Goal: Book appointment/travel/reservation

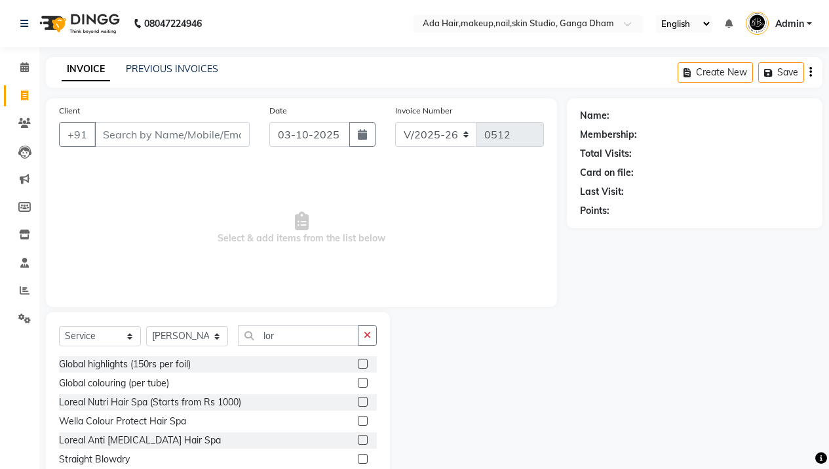
select select "748"
select select "service"
select select "11917"
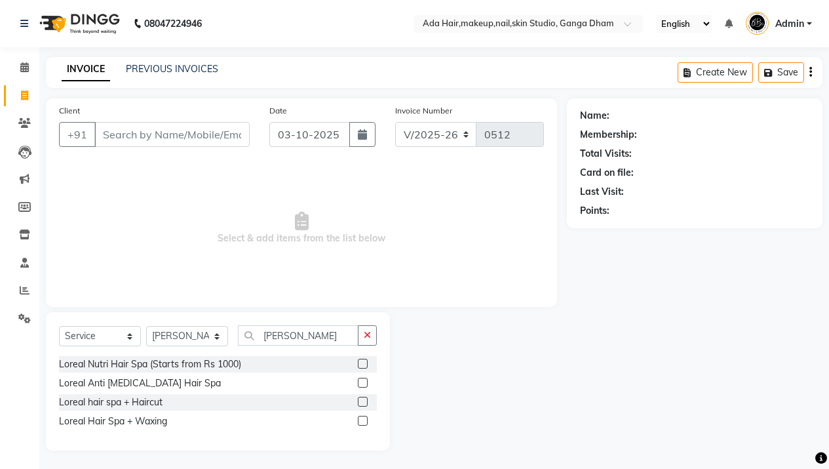
type input "[PERSON_NAME]"
click at [362, 364] on label at bounding box center [363, 363] width 10 height 10
click at [362, 364] on input "checkbox" at bounding box center [362, 364] width 9 height 9
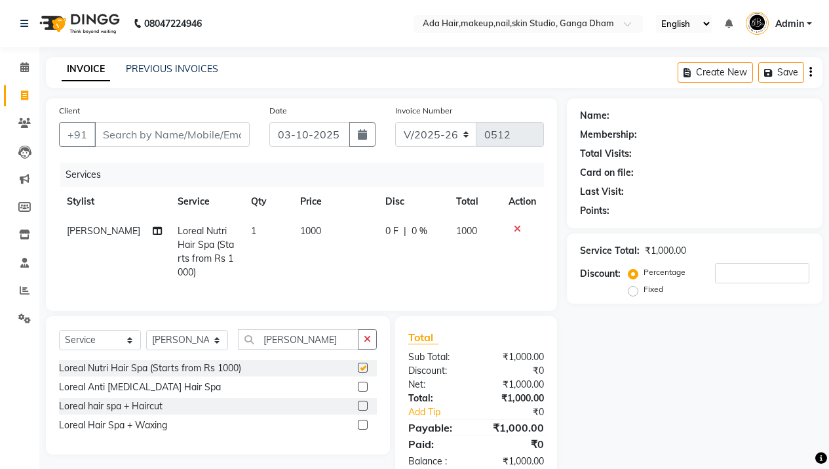
checkbox input "false"
click at [304, 223] on td "1000" at bounding box center [334, 251] width 85 height 71
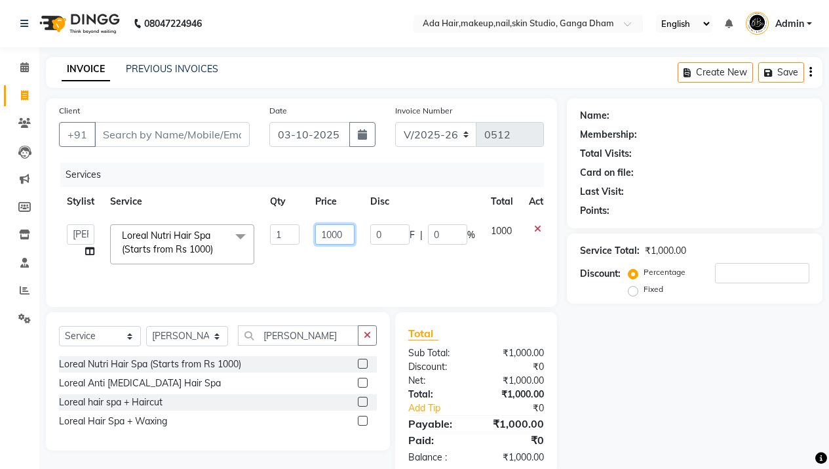
click at [328, 236] on input "1000" at bounding box center [334, 234] width 39 height 20
type input "1500"
click at [388, 273] on div "Services Stylist Service Qty Price Disc Total Action [PERSON_NAME] [PERSON_NAME…" at bounding box center [301, 228] width 485 height 131
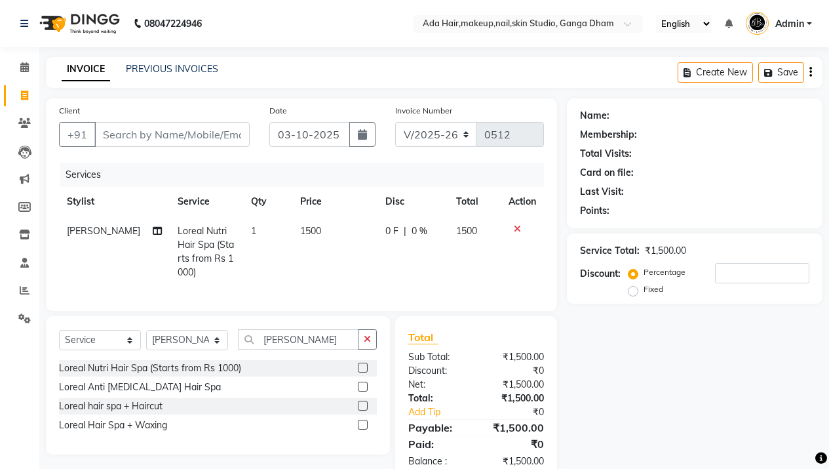
click at [398, 221] on td "0 F | 0 %" at bounding box center [412, 251] width 71 height 71
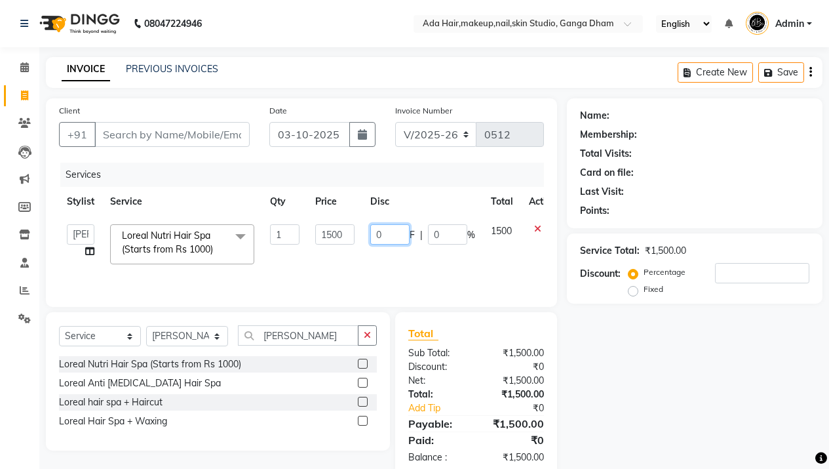
click at [396, 227] on input "0" at bounding box center [389, 234] width 39 height 20
type input "500"
click at [409, 294] on div "Client +91 Date [DATE] Invoice Number V/2025 V/[PHONE_NUMBER] Services Stylist …" at bounding box center [301, 202] width 511 height 208
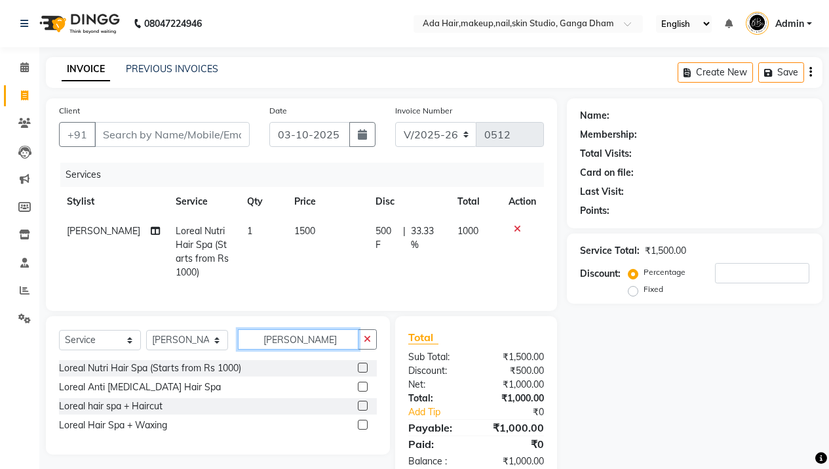
click at [280, 348] on input "[PERSON_NAME]" at bounding box center [298, 339] width 121 height 20
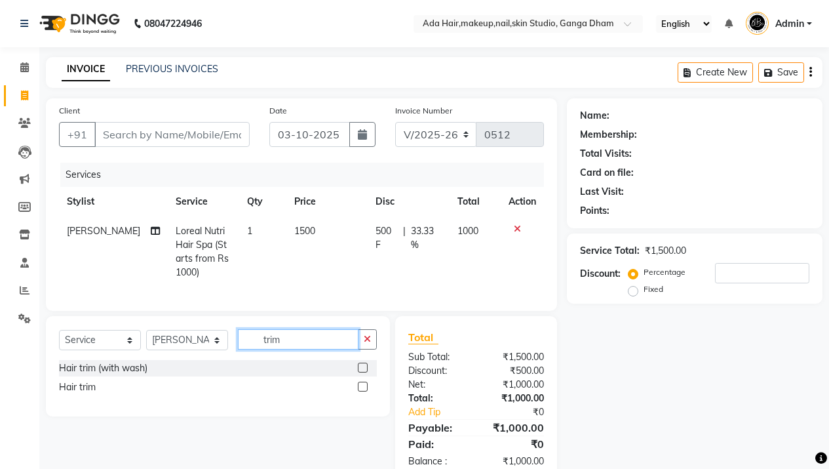
type input "trim"
click at [363, 391] on label at bounding box center [363, 386] width 10 height 10
click at [363, 391] on input "checkbox" at bounding box center [362, 387] width 9 height 9
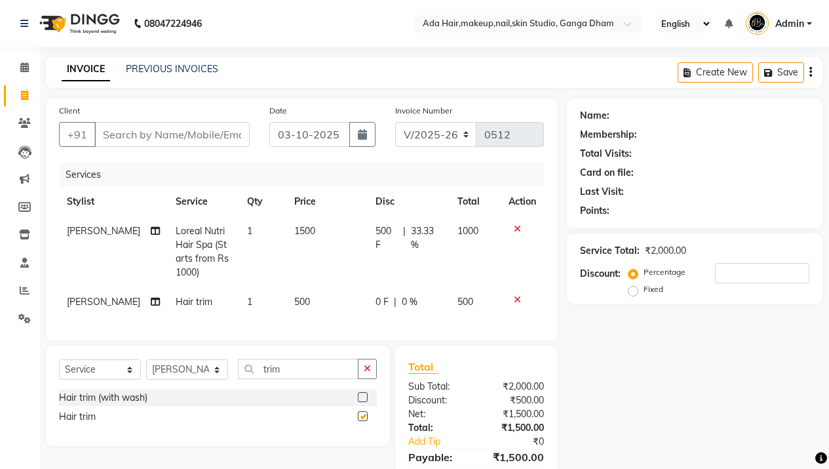
checkbox input "false"
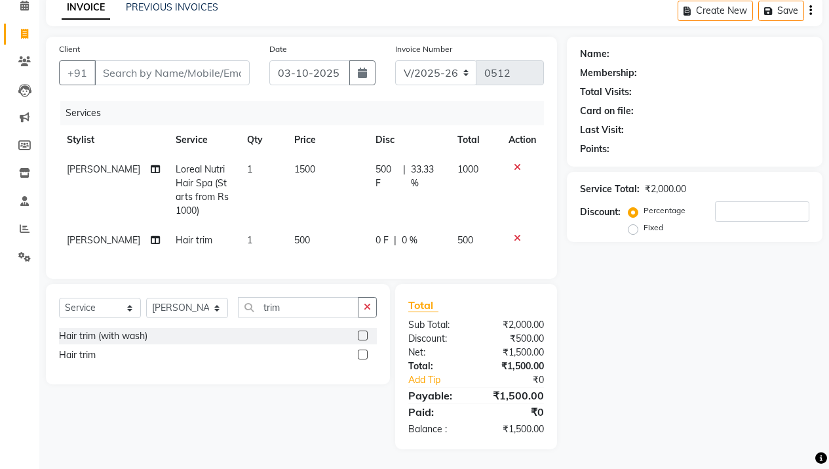
scroll to position [71, 0]
click at [163, 60] on input "Client" at bounding box center [171, 72] width 155 height 25
type input "9"
type input "0"
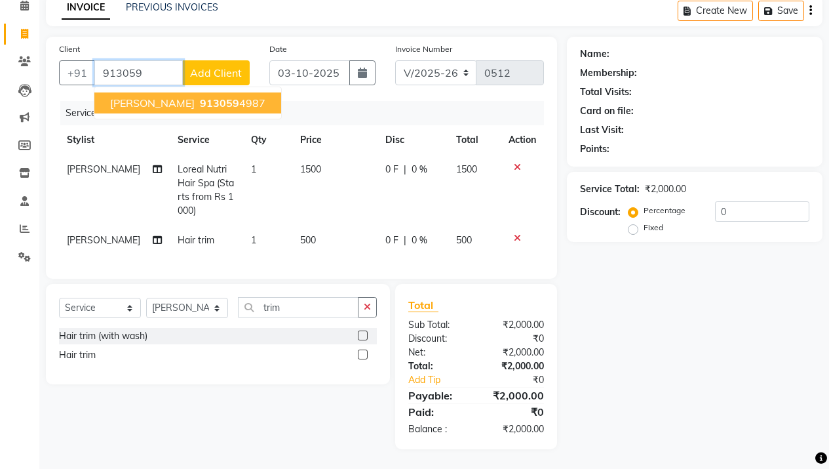
click at [200, 98] on span "913059" at bounding box center [219, 102] width 39 height 13
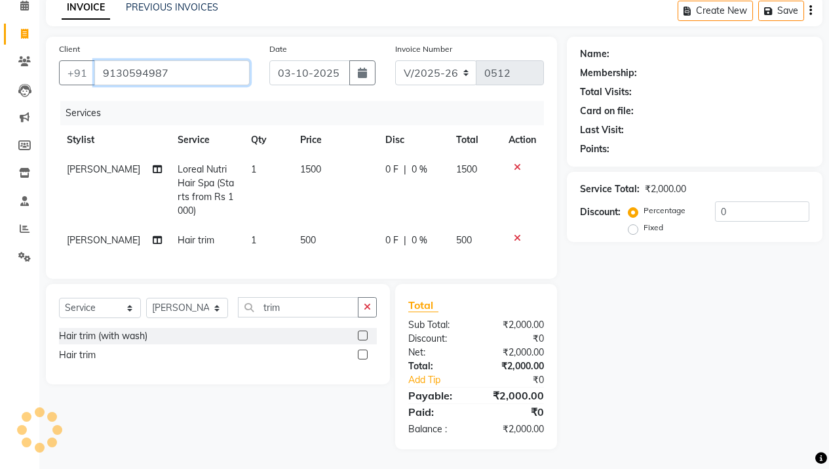
type input "9130594987"
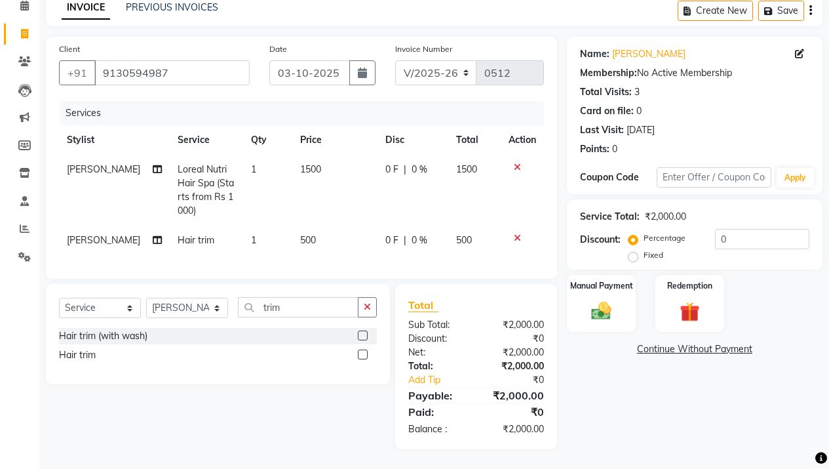
click at [398, 170] on td "0 F | 0 %" at bounding box center [412, 190] width 71 height 71
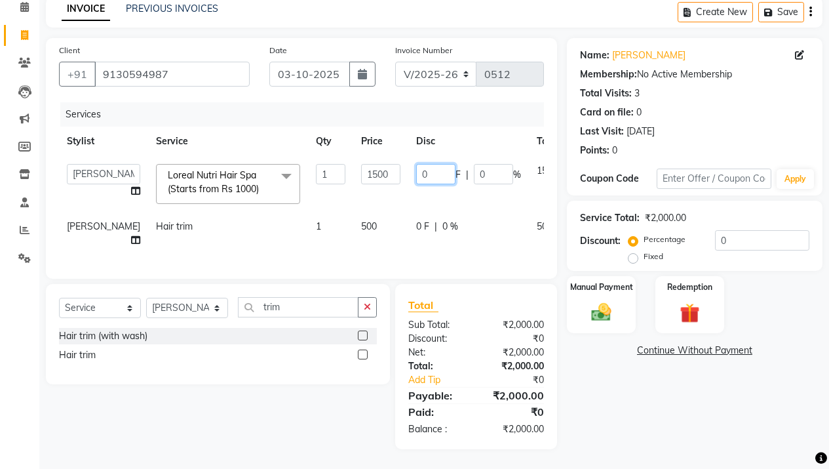
click at [416, 166] on input "0" at bounding box center [435, 174] width 39 height 20
type input "500"
click at [463, 246] on div "Services Stylist Service Qty Price Disc Total Action [PERSON_NAME] [PERSON_NAME…" at bounding box center [301, 183] width 485 height 163
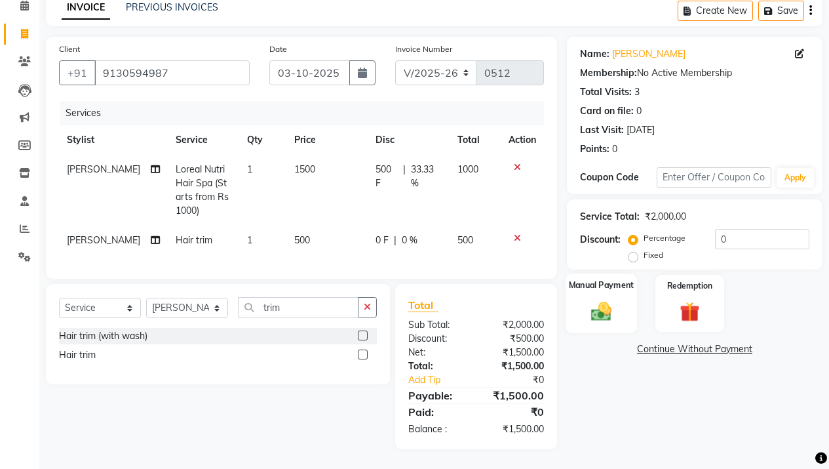
click at [583, 299] on div "Manual Payment" at bounding box center [601, 303] width 71 height 60
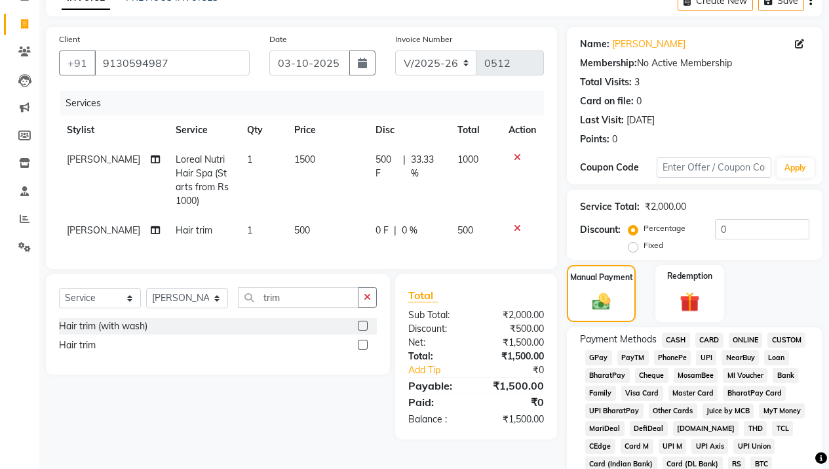
click at [666, 340] on span "CASH" at bounding box center [676, 339] width 28 height 15
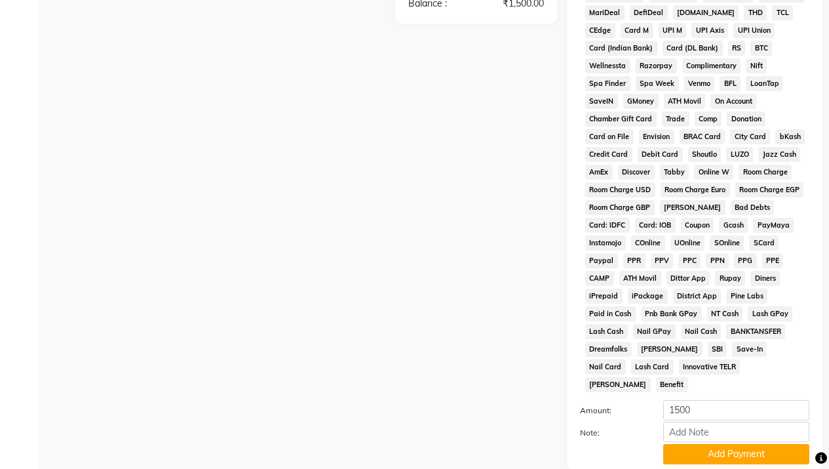
scroll to position [568, 0]
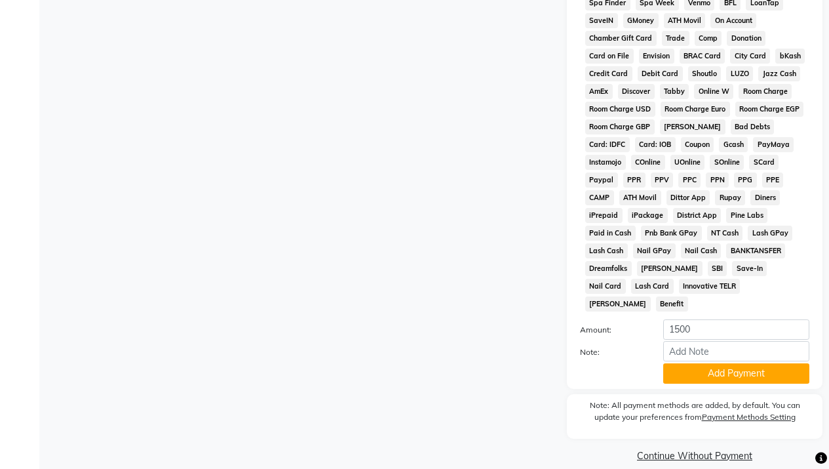
click at [718, 368] on div "Payment Methods CASH CARD ONLINE CUSTOM GPay PayTM PhonePe UPI NearBuy Loan Bha…" at bounding box center [695, 110] width 256 height 558
click at [718, 365] on button "Add Payment" at bounding box center [736, 373] width 146 height 20
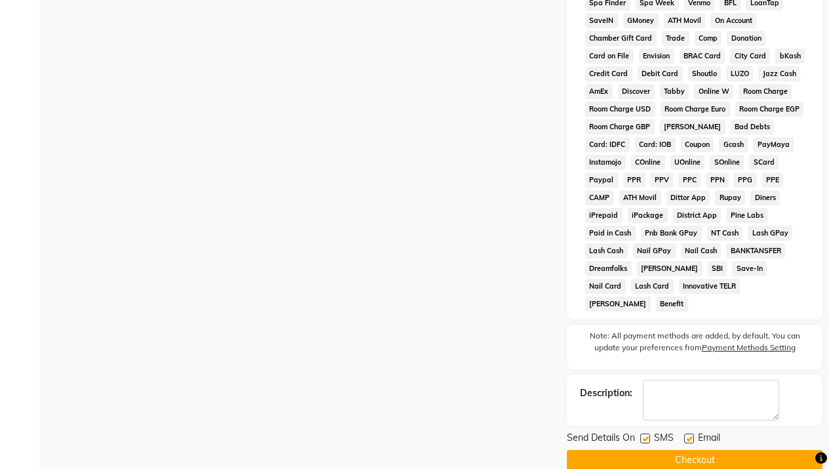
click at [716, 450] on button "Checkout" at bounding box center [695, 460] width 256 height 20
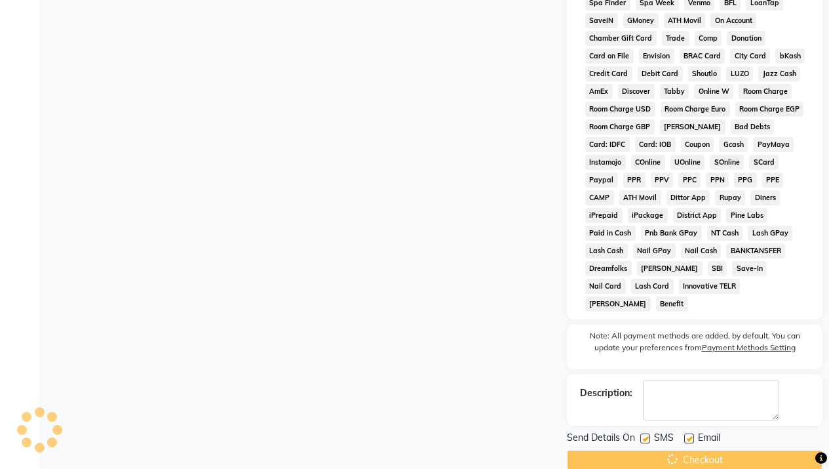
scroll to position [0, 0]
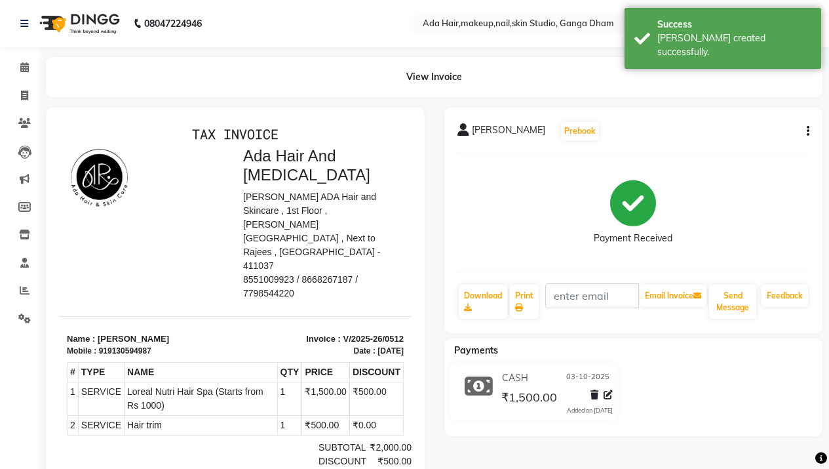
click at [90, 17] on img at bounding box center [78, 23] width 90 height 37
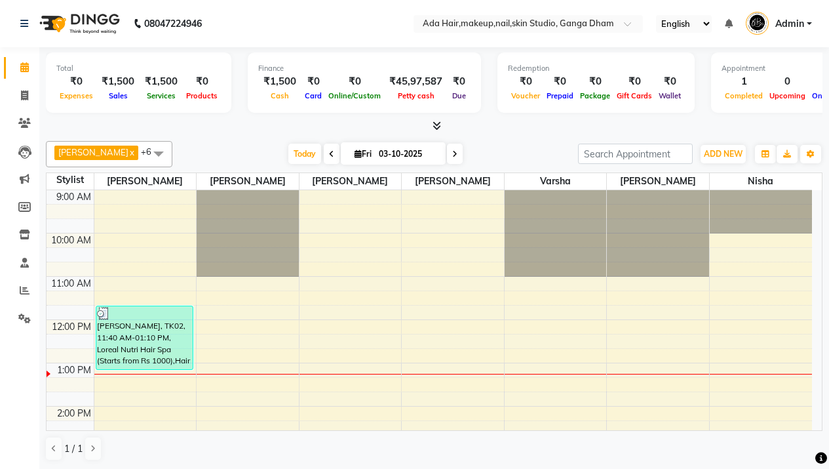
click at [66, 26] on img at bounding box center [78, 23] width 90 height 37
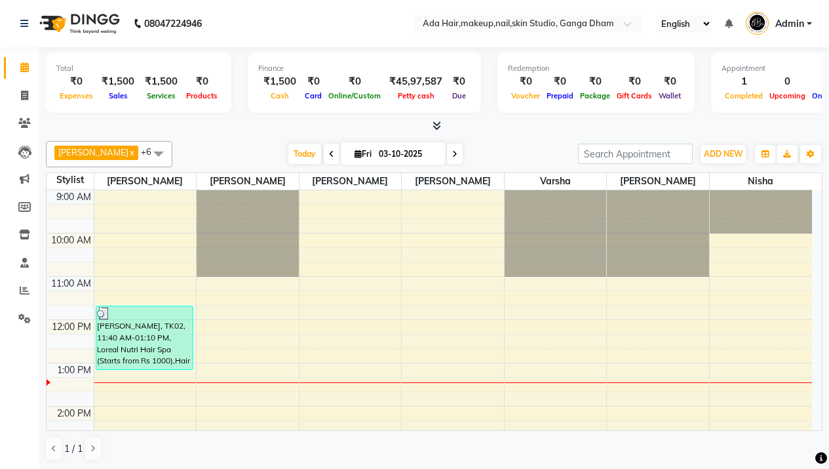
scroll to position [1, 0]
click at [26, 177] on icon at bounding box center [25, 178] width 10 height 10
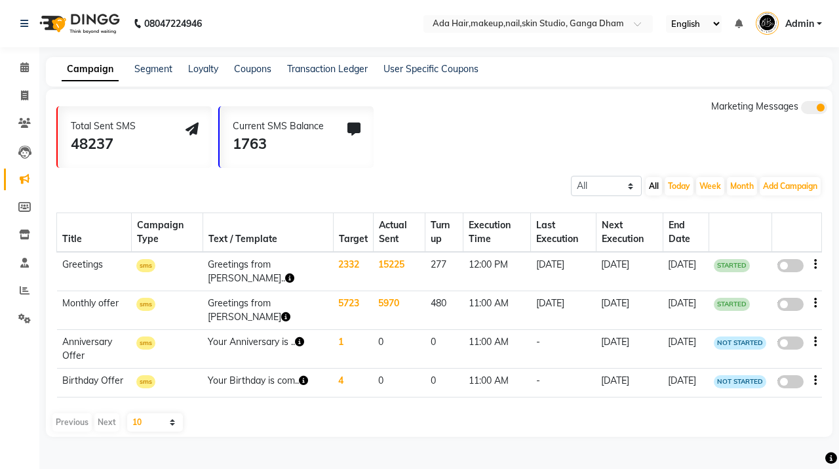
click at [91, 31] on img at bounding box center [78, 23] width 90 height 37
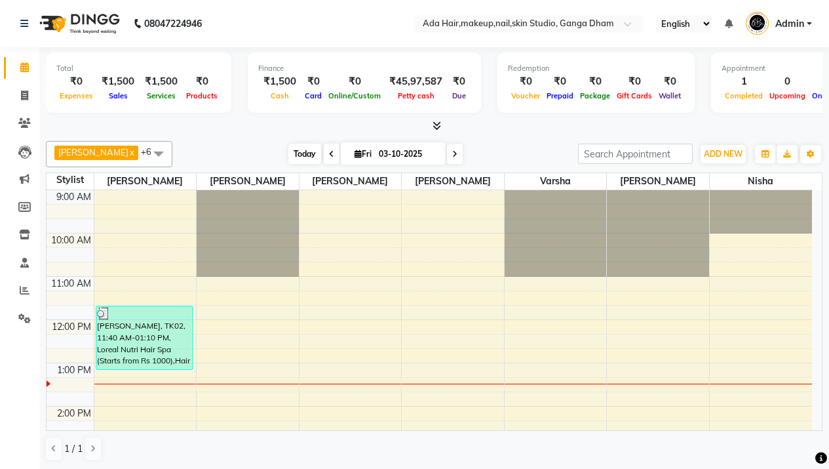
click at [303, 146] on span "Today" at bounding box center [304, 154] width 33 height 20
click at [288, 149] on span "Today" at bounding box center [304, 154] width 33 height 20
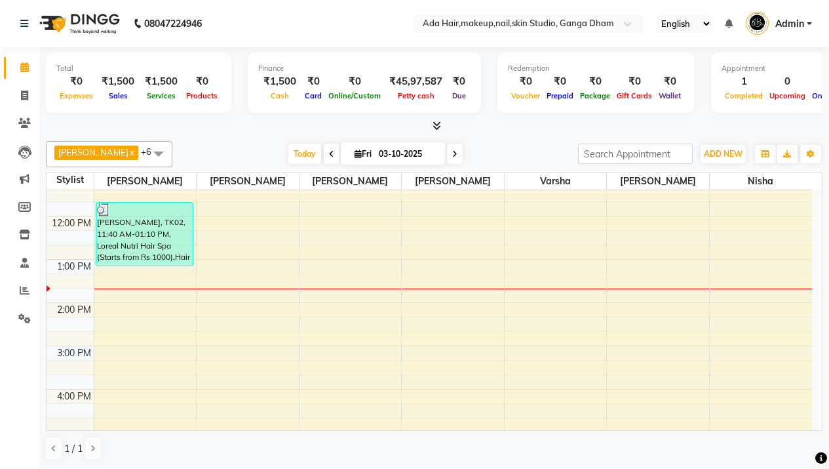
scroll to position [120, 0]
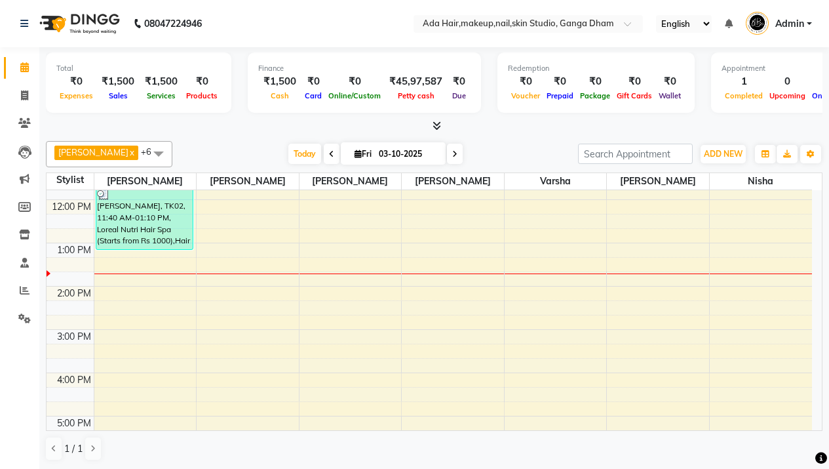
click at [109, 353] on div "9:00 AM 10:00 AM 11:00 AM 12:00 PM 1:00 PM 2:00 PM 3:00 PM 4:00 PM 5:00 PM 6:00…" at bounding box center [429, 329] width 765 height 518
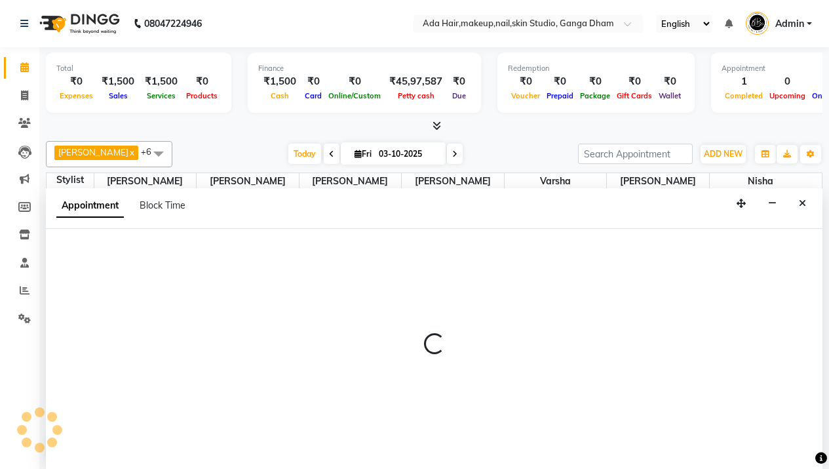
scroll to position [1, 0]
select select "11917"
select select "915"
select select "tentative"
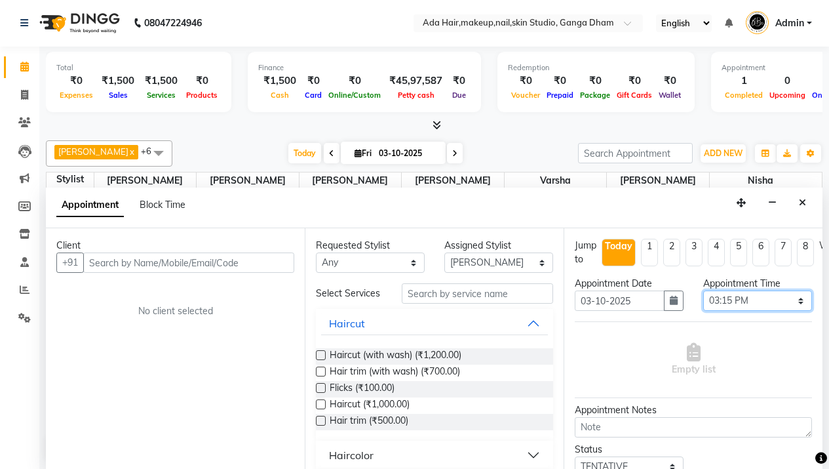
click at [748, 298] on select "Select 10:00 AM 10:15 AM 10:30 AM 10:45 AM 11:00 AM 11:15 AM 11:30 AM 11:45 AM …" at bounding box center [757, 300] width 109 height 20
select select "930"
click at [703, 290] on select "Select 10:00 AM 10:15 AM 10:30 AM 10:45 AM 11:00 AM 11:15 AM 11:30 AM 11:45 AM …" at bounding box center [757, 300] width 109 height 20
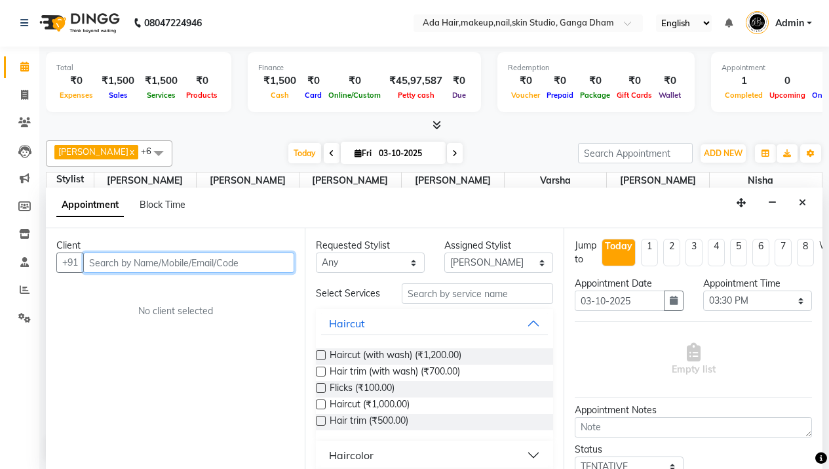
click at [158, 254] on input "text" at bounding box center [188, 262] width 211 height 20
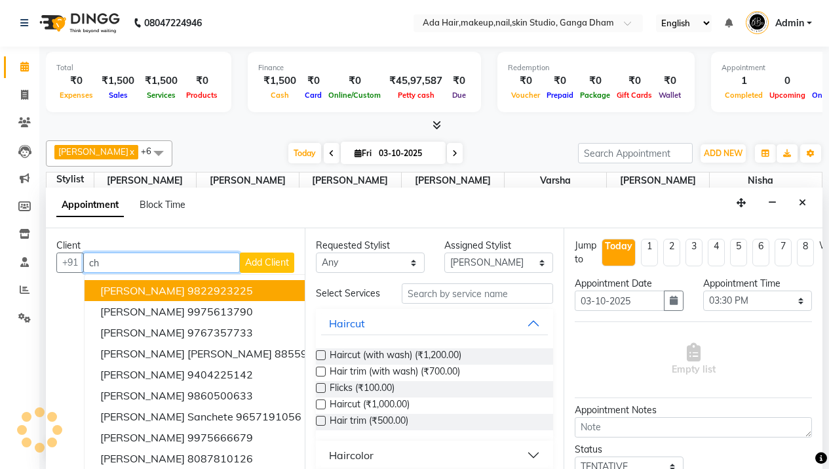
type input "c"
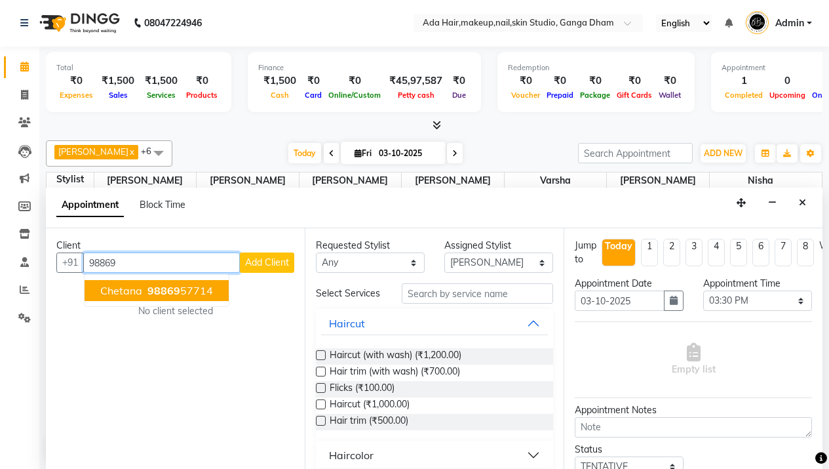
click at [168, 292] on span "98869" at bounding box center [163, 290] width 33 height 13
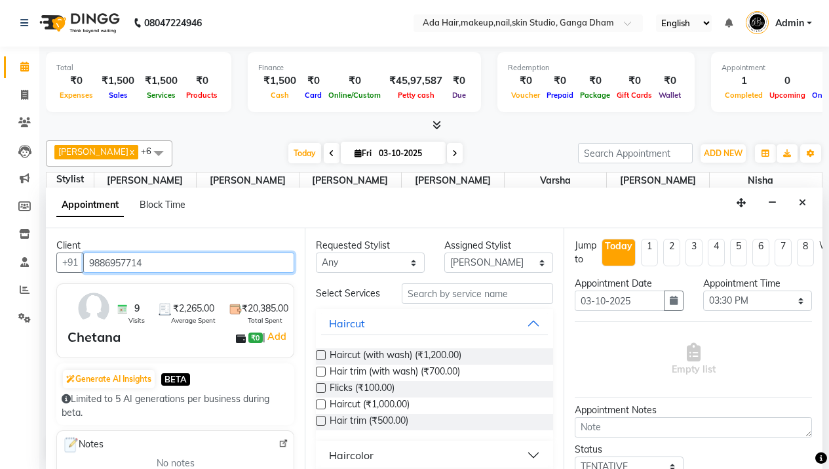
type input "9886957714"
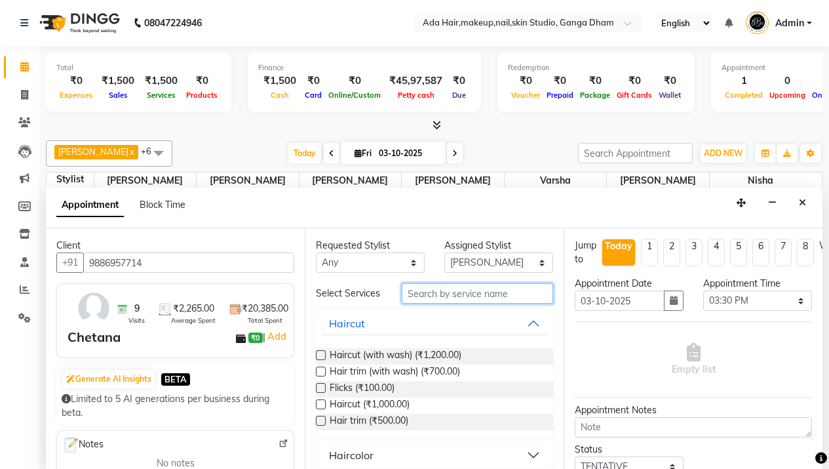
click at [487, 301] on input "text" at bounding box center [477, 293] width 151 height 20
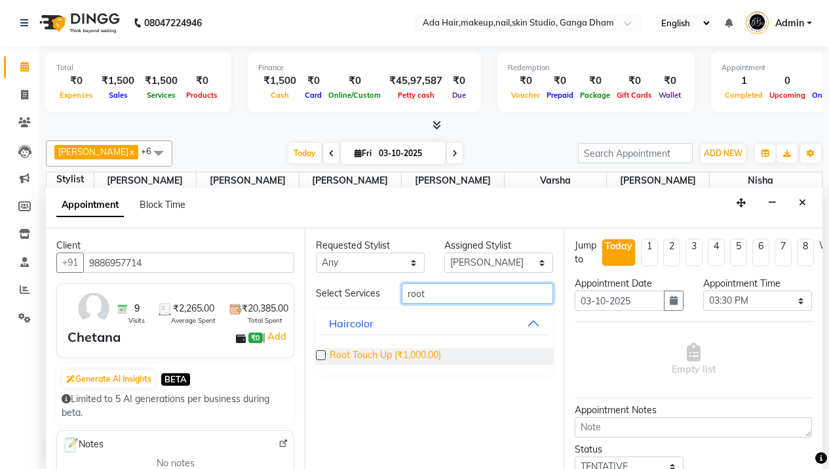
type input "root"
click at [403, 359] on span "Root Touch Up (₹1,000.00)" at bounding box center [385, 356] width 111 height 16
checkbox input "false"
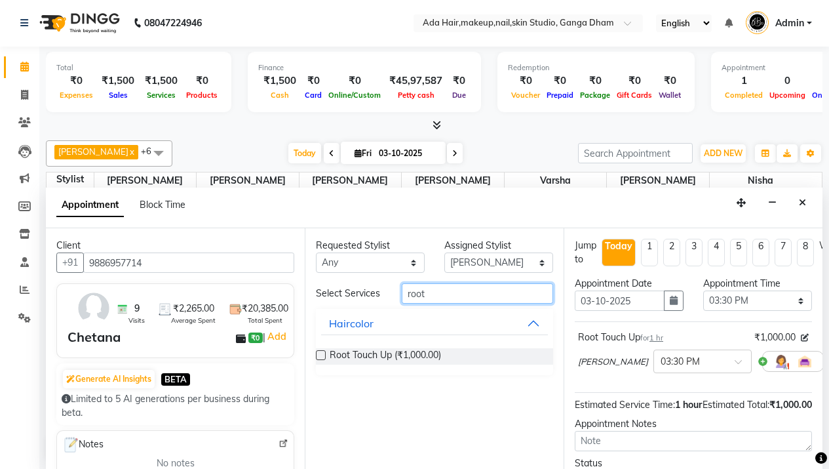
click at [453, 287] on input "root" at bounding box center [477, 293] width 151 height 20
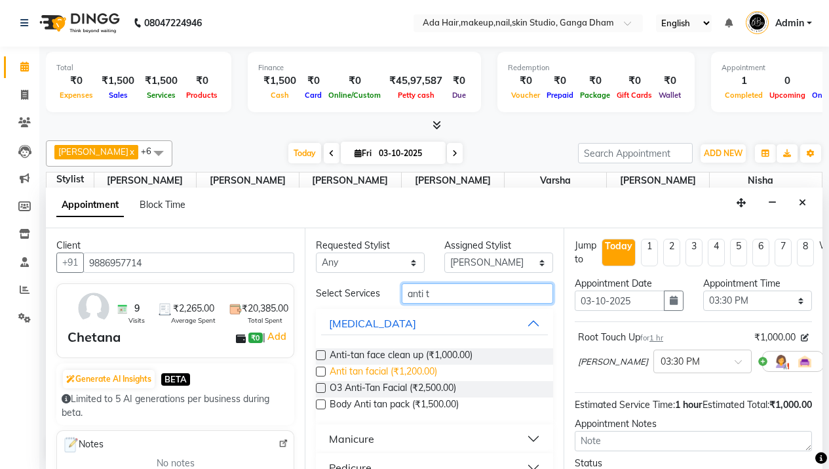
type input "anti t"
click at [400, 372] on span "Anti tan facial (₹1,200.00)" at bounding box center [383, 372] width 107 height 16
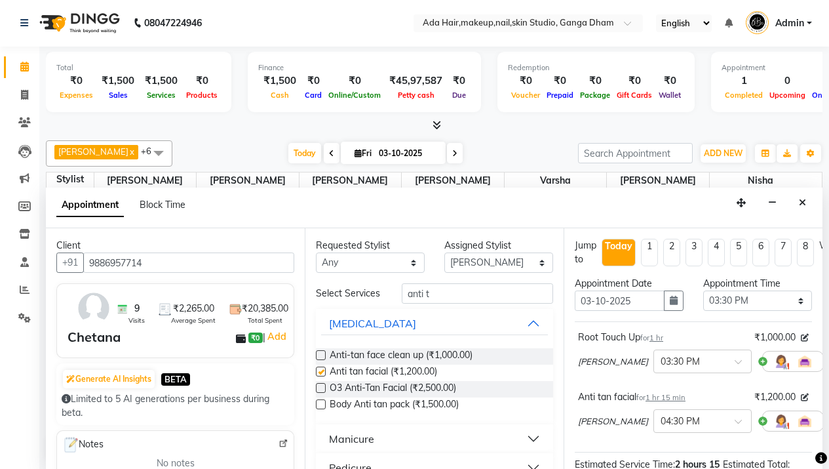
checkbox input "false"
click at [462, 286] on input "anti t" at bounding box center [477, 293] width 151 height 20
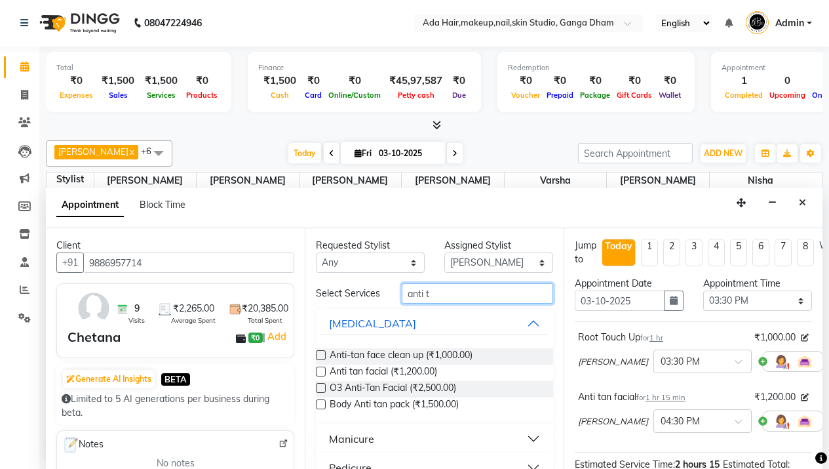
click at [462, 286] on input "anti t" at bounding box center [477, 293] width 151 height 20
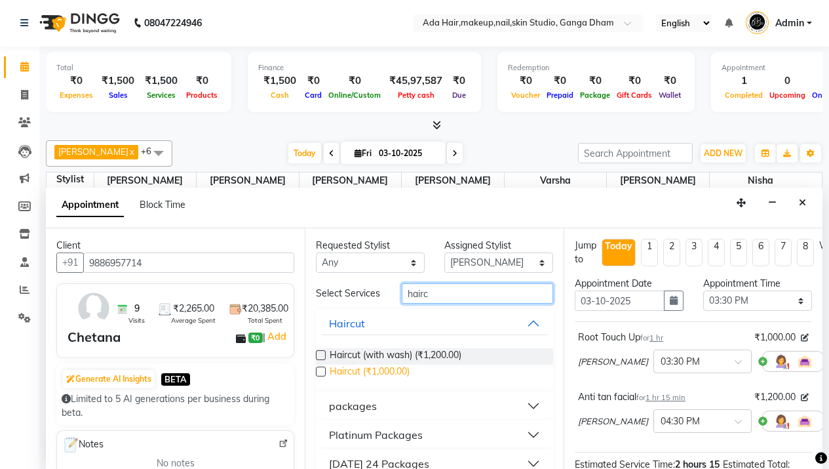
type input "hairc"
click at [402, 381] on span "Haircut (₹1,000.00)" at bounding box center [370, 372] width 80 height 16
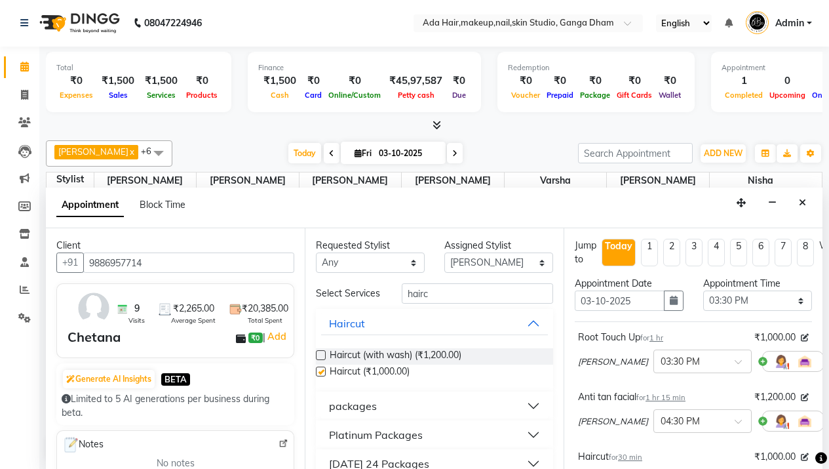
checkbox input "false"
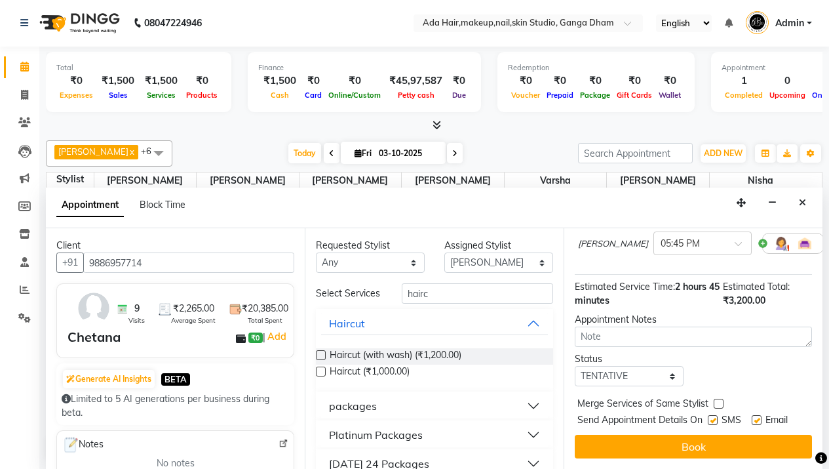
scroll to position [253, 0]
click at [650, 366] on select "Select TENTATIVE CONFIRM CHECK-IN UPCOMING" at bounding box center [629, 376] width 109 height 20
select select "confirm booking"
click at [575, 366] on select "Select TENTATIVE CONFIRM CHECK-IN UPCOMING" at bounding box center [629, 376] width 109 height 20
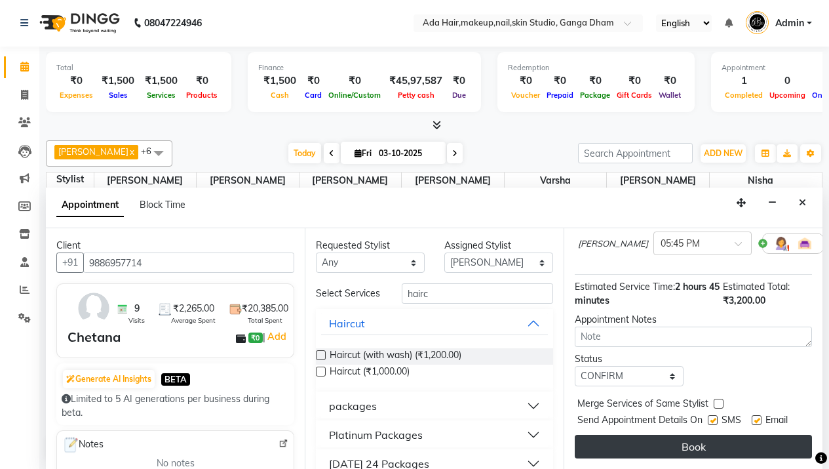
click at [674, 434] on button "Book" at bounding box center [693, 446] width 237 height 24
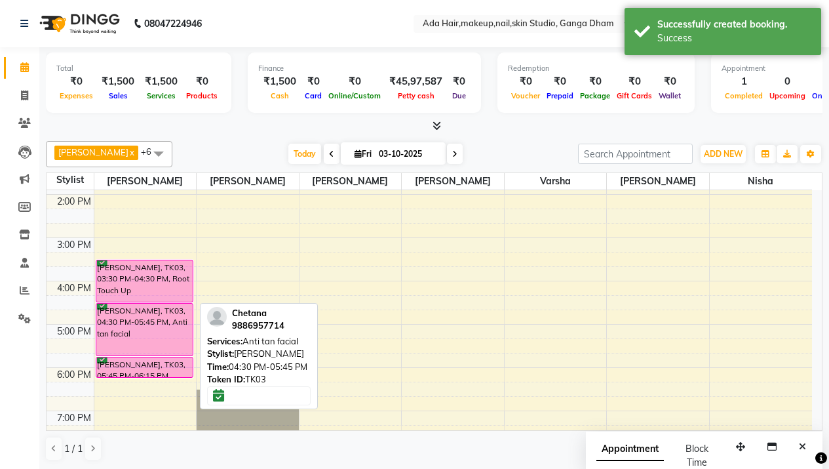
scroll to position [0, 0]
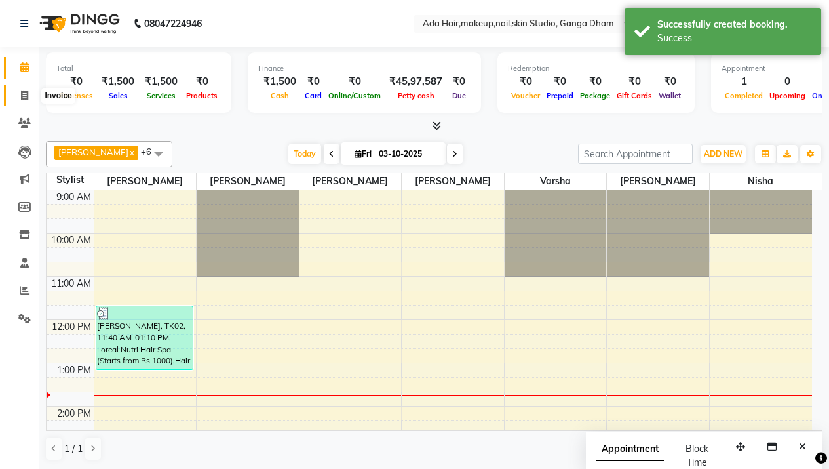
click at [18, 102] on span at bounding box center [24, 95] width 23 height 15
select select "service"
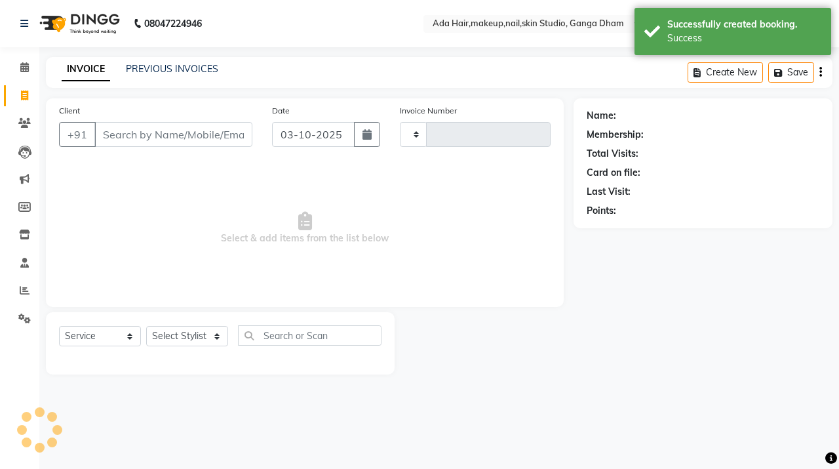
type input "0513"
select select "748"
select select "11917"
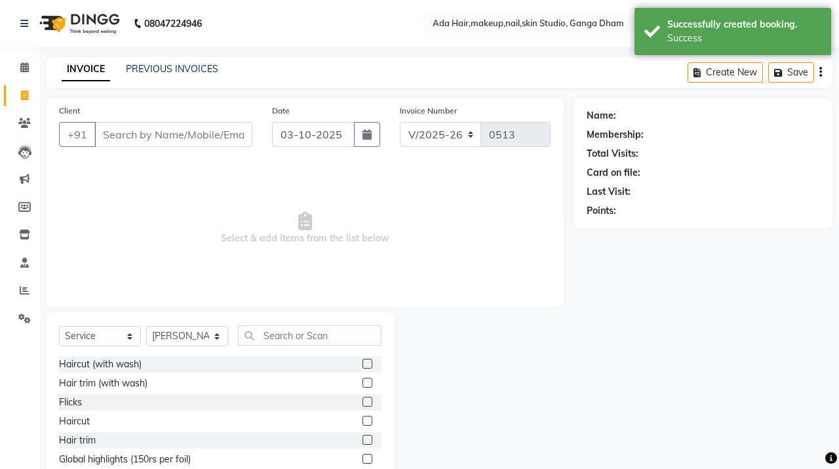
click at [186, 127] on input "Client" at bounding box center [173, 134] width 158 height 25
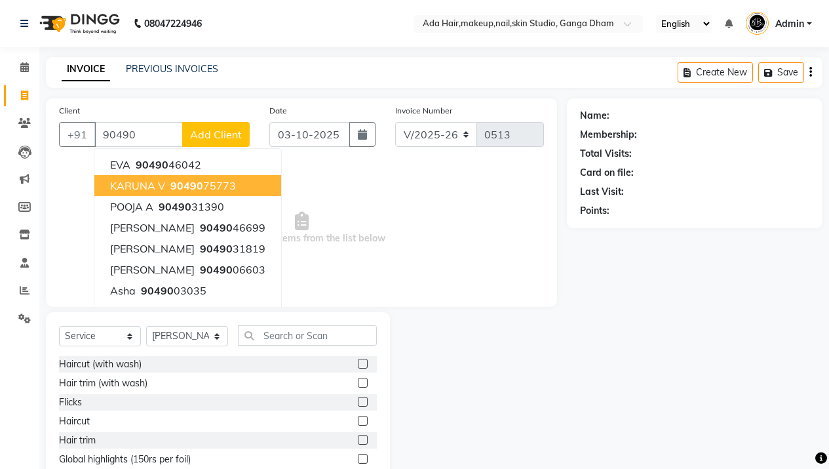
type input "90490"
